Goal: Information Seeking & Learning: Find specific fact

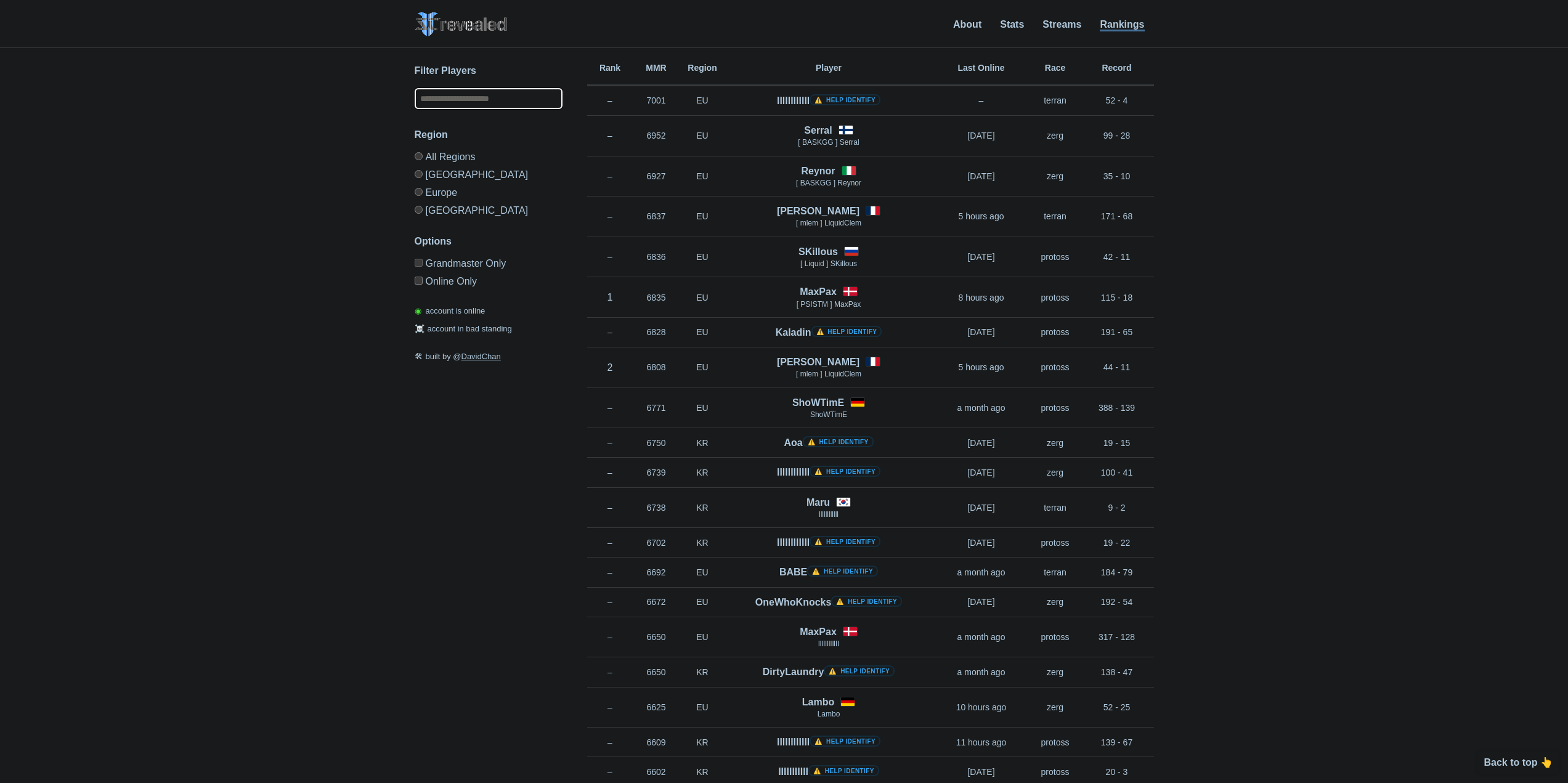
click at [474, 98] on input "text" at bounding box center [488, 99] width 148 height 21
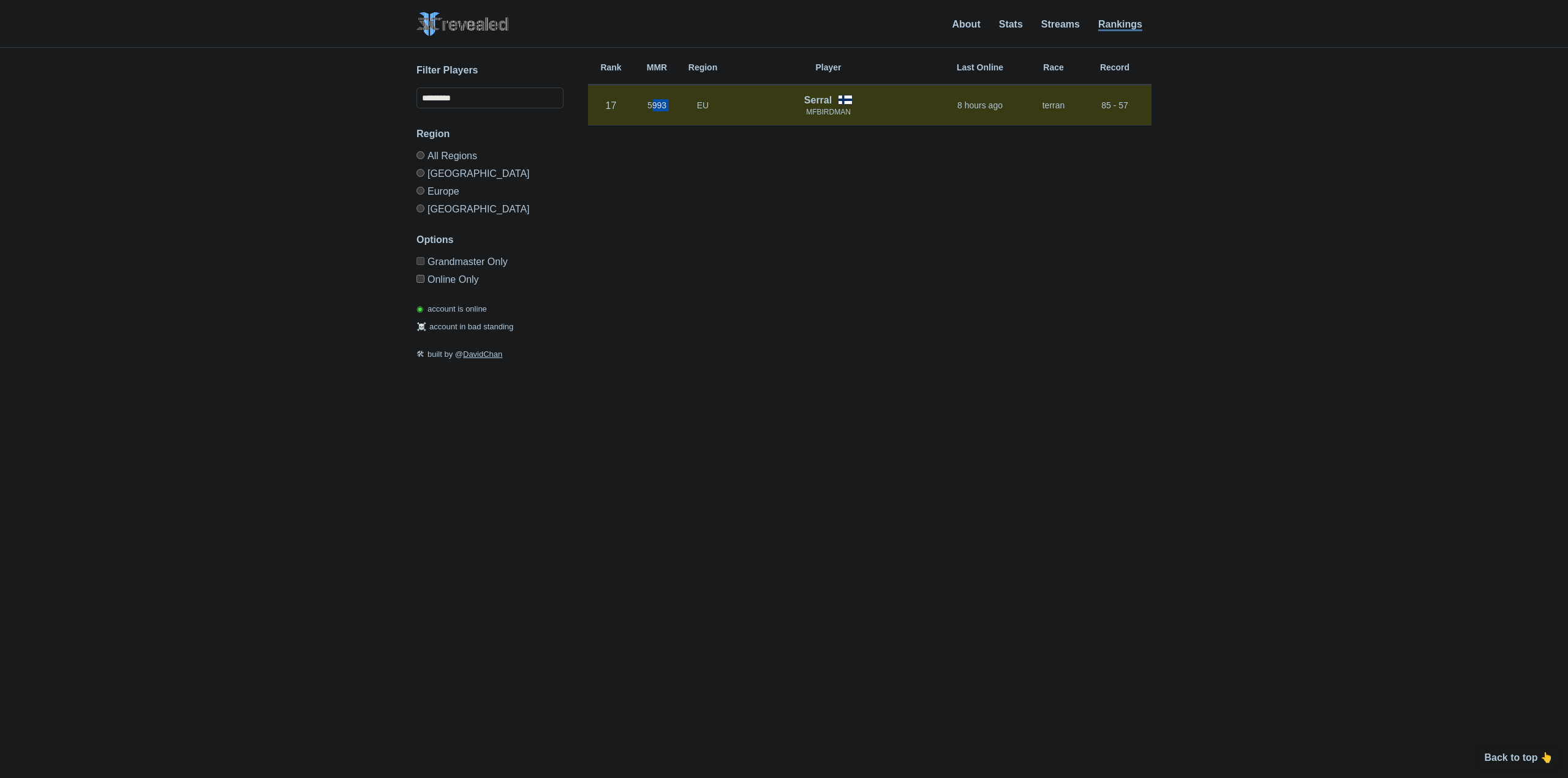
drag, startPoint x: 661, startPoint y: 104, endPoint x: 683, endPoint y: 108, distance: 22.4
click at [683, 107] on div "Rank 17 in [GEOGRAPHIC_DATA] MMR 5993 Region EU Serral MFBIRDMAN 8 hours ago Ra…" at bounding box center [869, 107] width 563 height 41
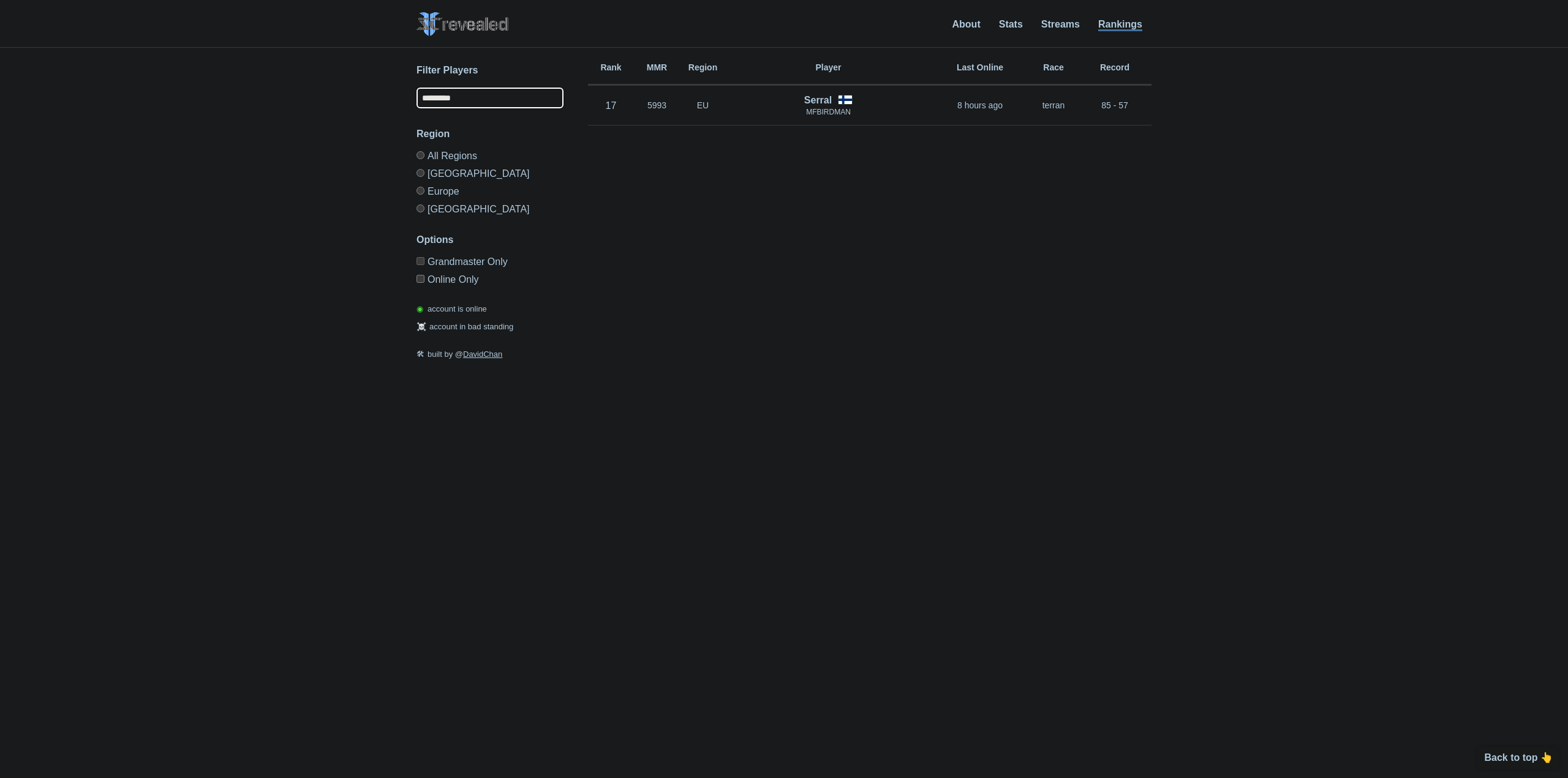
click at [520, 102] on input "*********" at bounding box center [489, 98] width 147 height 20
type input "**********"
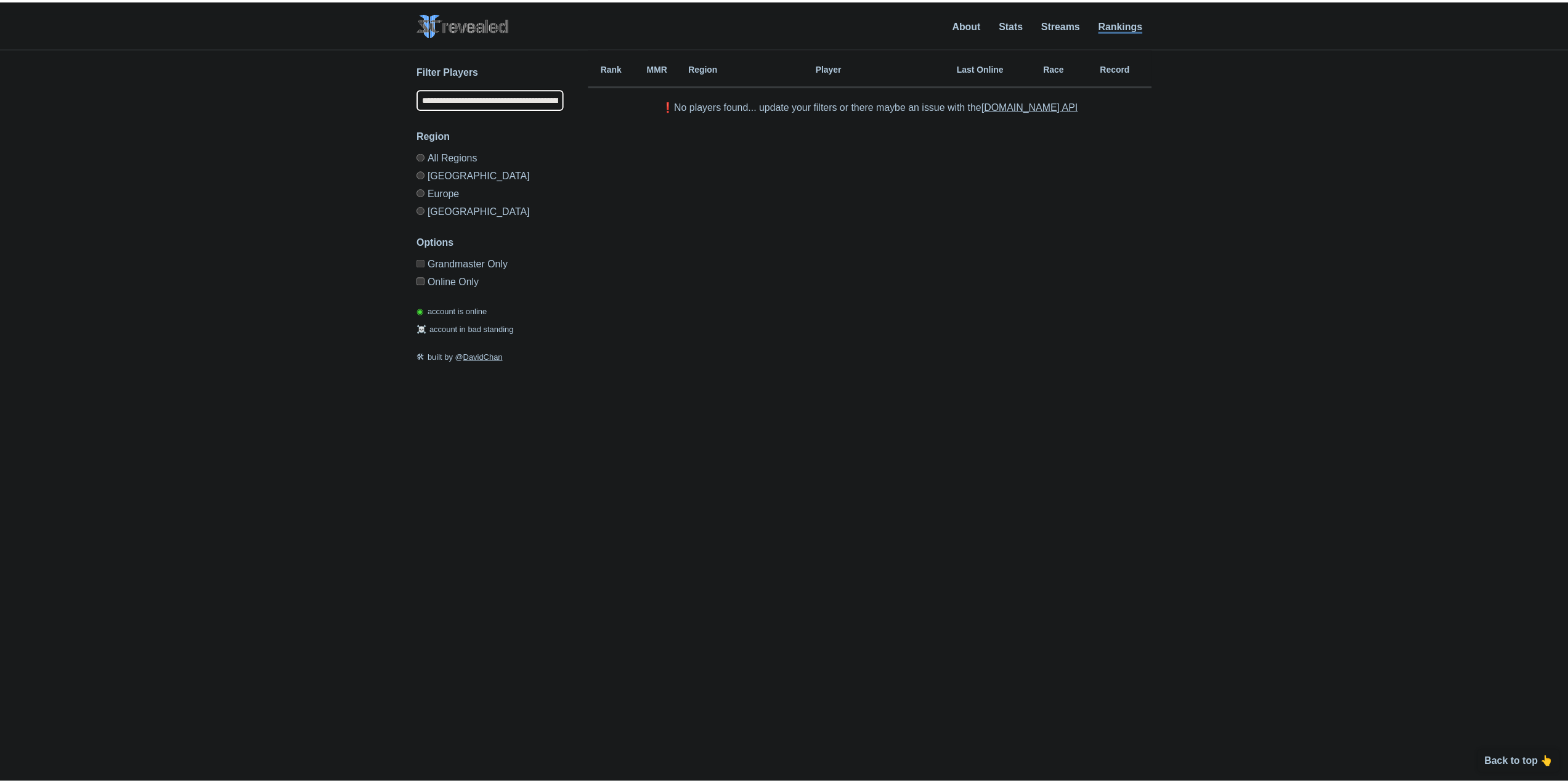
scroll to position [0, 68]
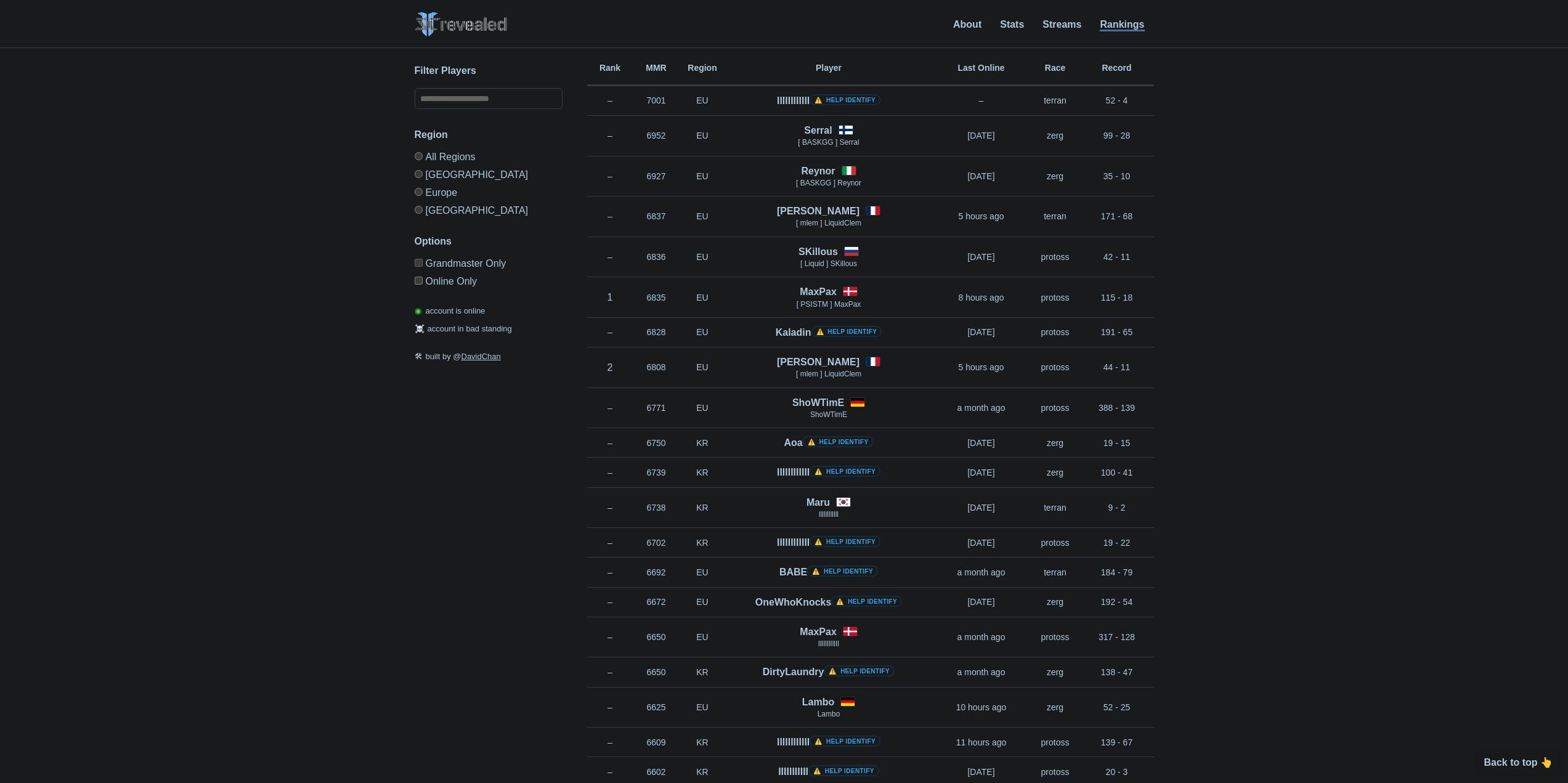
click at [614, 28] on div "SC2 Revealed SC2 Revealed identifies StarCraft 2 barcode players on Grandmaster…" at bounding box center [784, 25] width 739 height 26
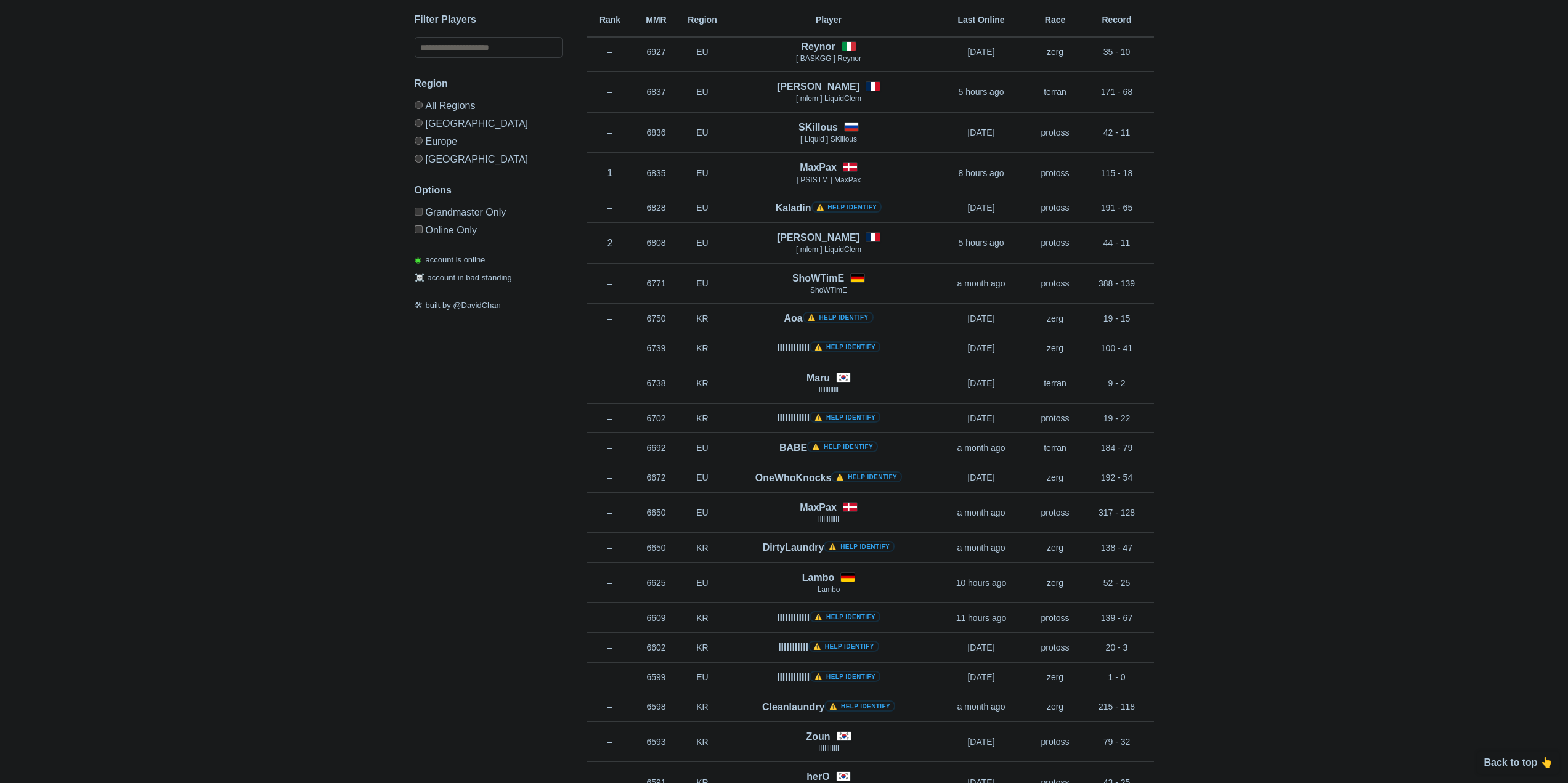
scroll to position [246, 0]
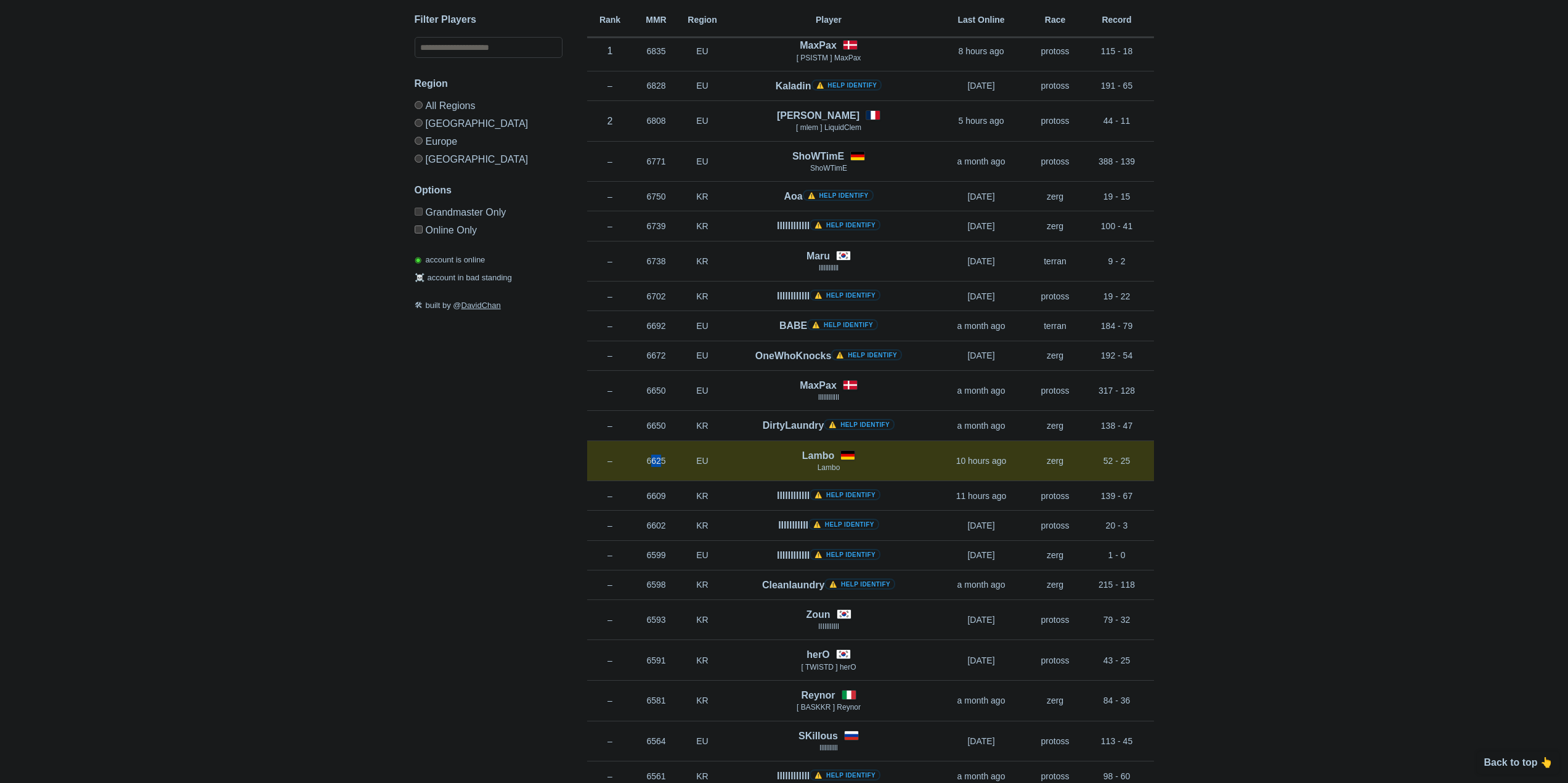
drag, startPoint x: 646, startPoint y: 464, endPoint x: 657, endPoint y: 464, distance: 11.0
click at [657, 464] on p "6625" at bounding box center [656, 460] width 47 height 12
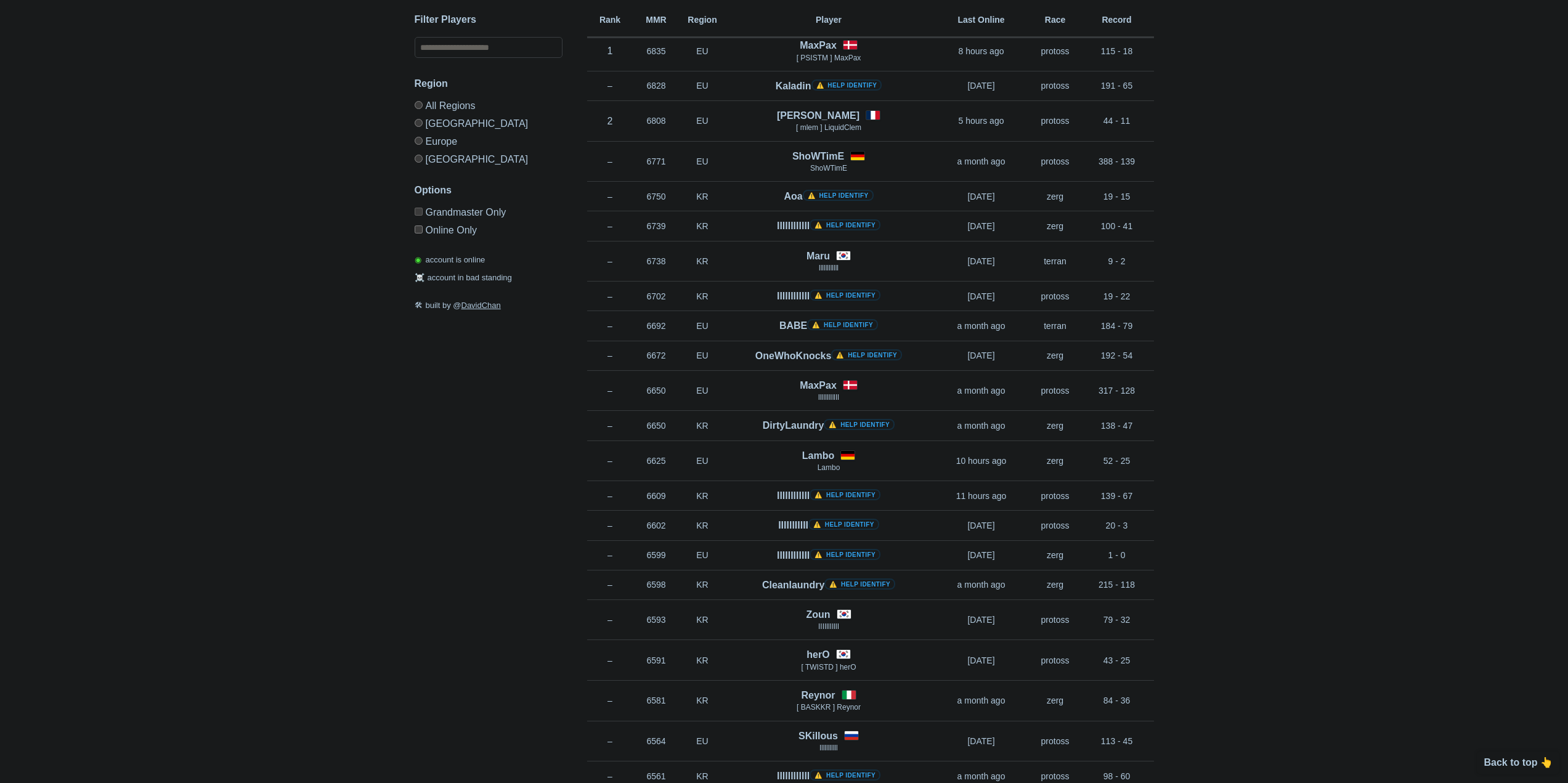
click at [1164, 537] on html "SC2 Revealed SC2 Revealed identifies StarCraft 2 barcode players on Grandmaster…" at bounding box center [784, 145] width 1568 height 783
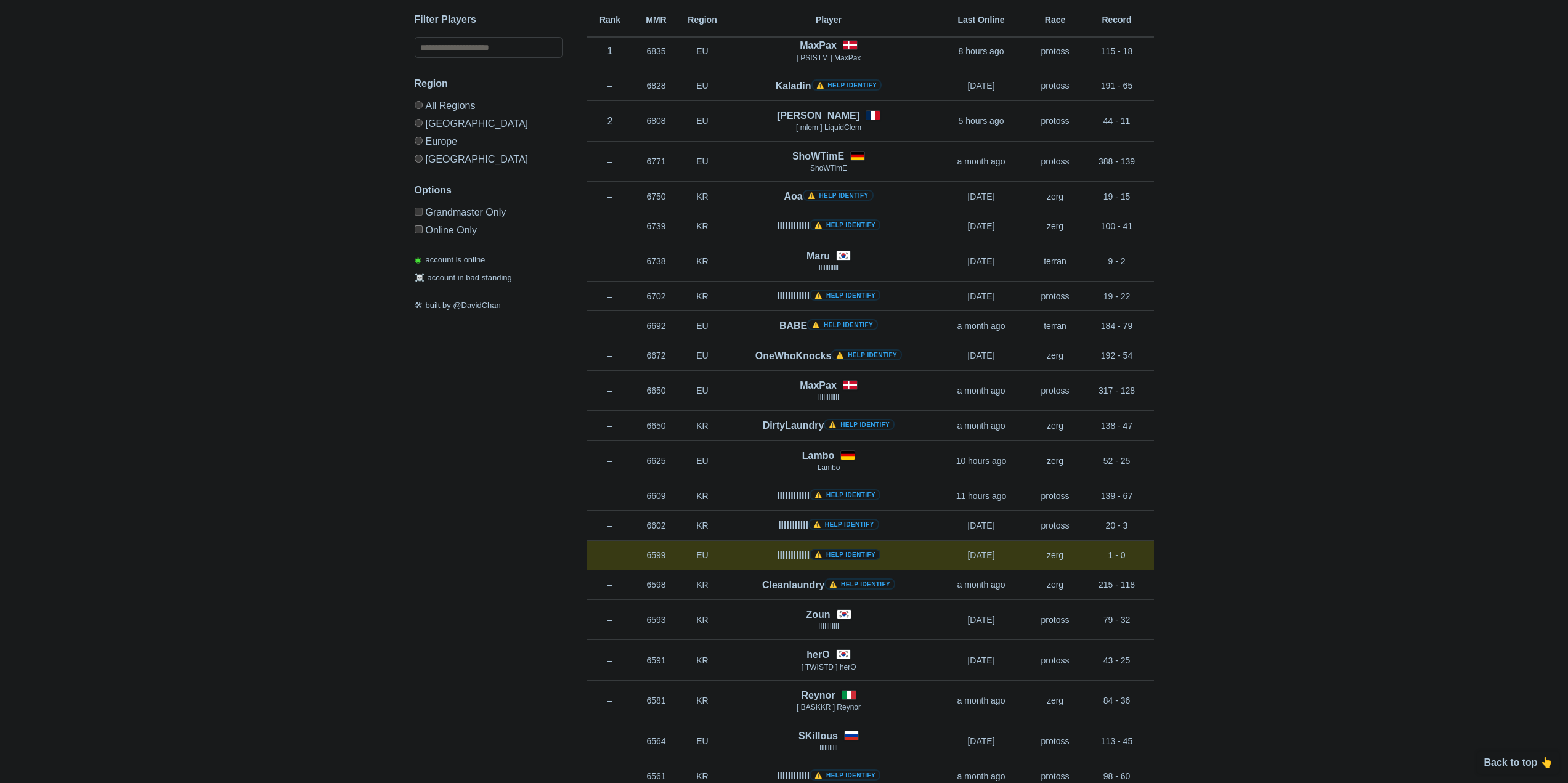
drag, startPoint x: 1106, startPoint y: 515, endPoint x: 1134, endPoint y: 556, distance: 49.6
click at [1134, 537] on html "SC2 Revealed SC2 Revealed identifies StarCraft 2 barcode players on Grandmaster…" at bounding box center [784, 145] width 1568 height 783
click at [1134, 556] on p "1 - 0" at bounding box center [1116, 555] width 74 height 12
drag, startPoint x: 1134, startPoint y: 555, endPoint x: 1059, endPoint y: 551, distance: 75.1
click at [1059, 551] on div "Rank – MMR 6599 Region EU llIIlIIllIII ⚠️ Help identify [DATE] Race zerg Record…" at bounding box center [871, 556] width 567 height 30
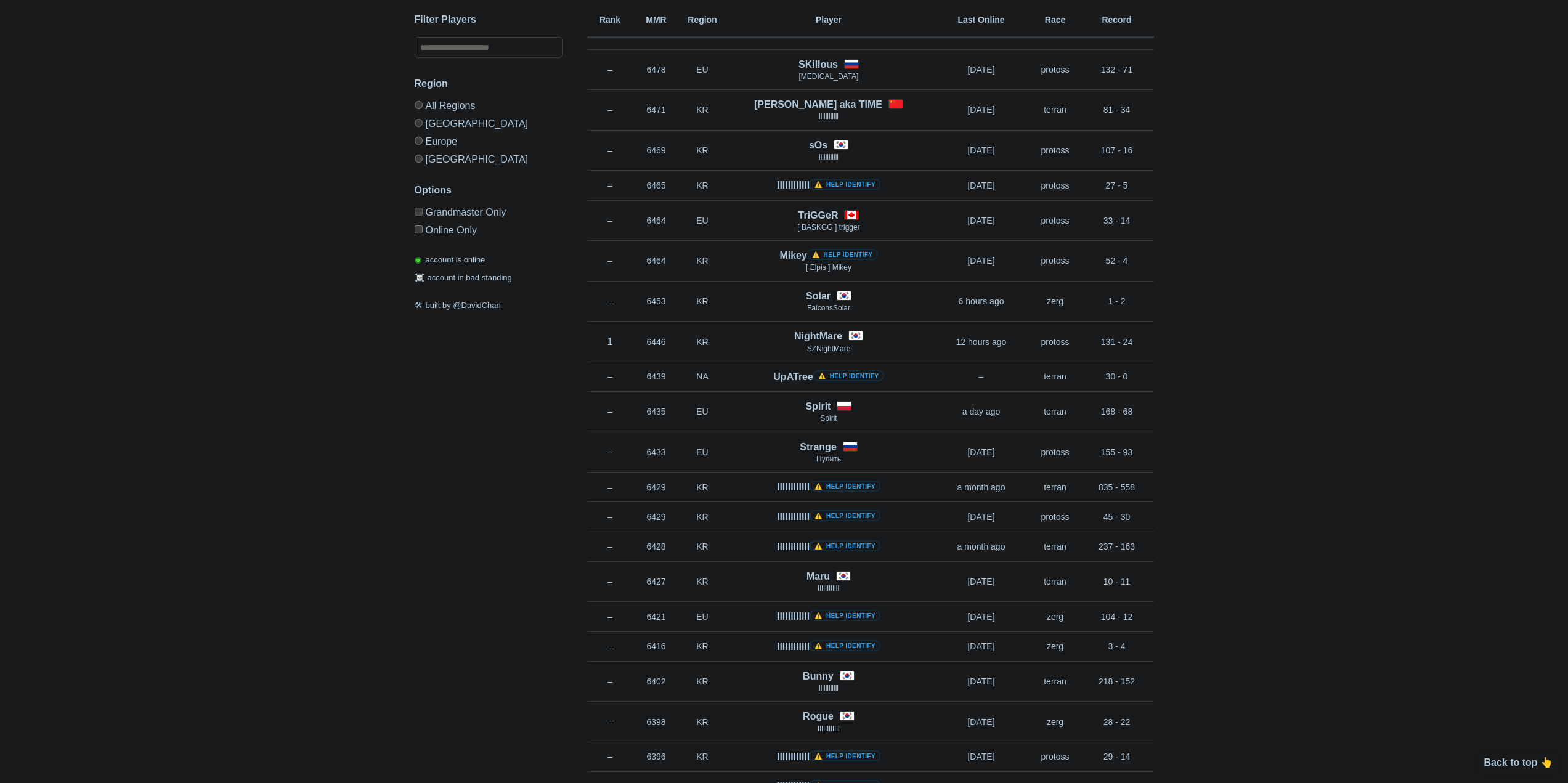
scroll to position [0, 0]
